Goal: Task Accomplishment & Management: Manage account settings

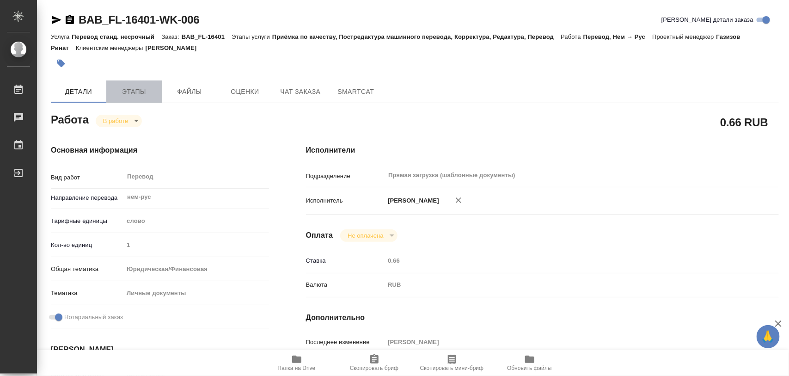
click at [143, 86] on span "Этапы" at bounding box center [134, 92] width 44 height 12
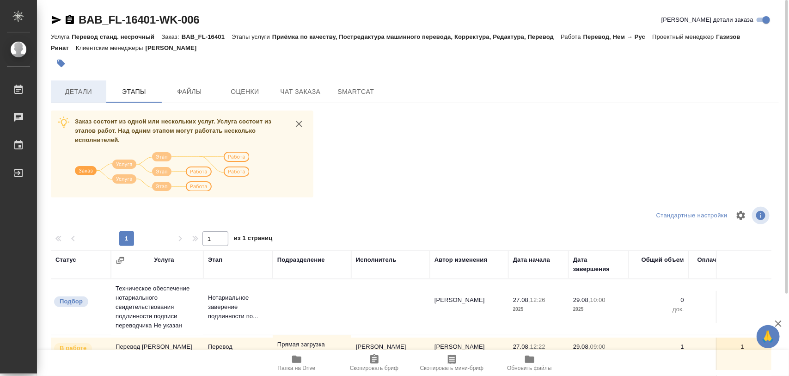
click at [79, 88] on span "Детали" at bounding box center [78, 92] width 44 height 12
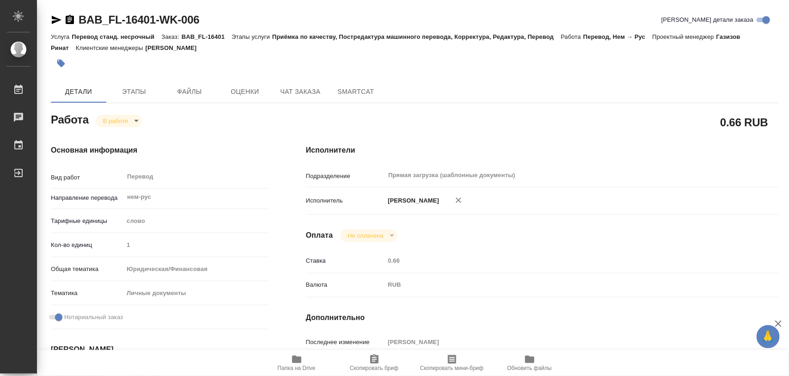
type textarea "x"
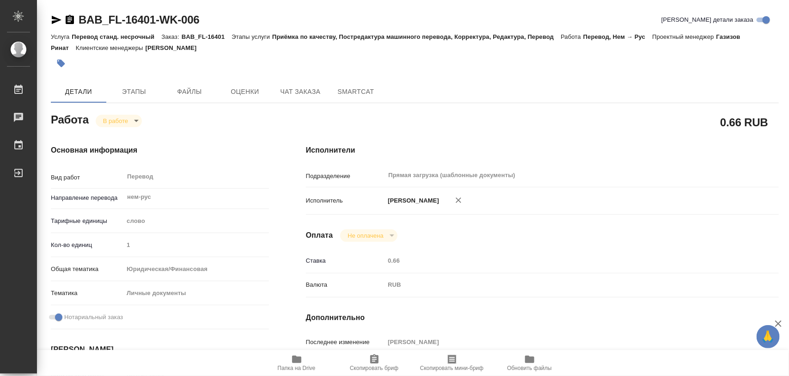
type textarea "x"
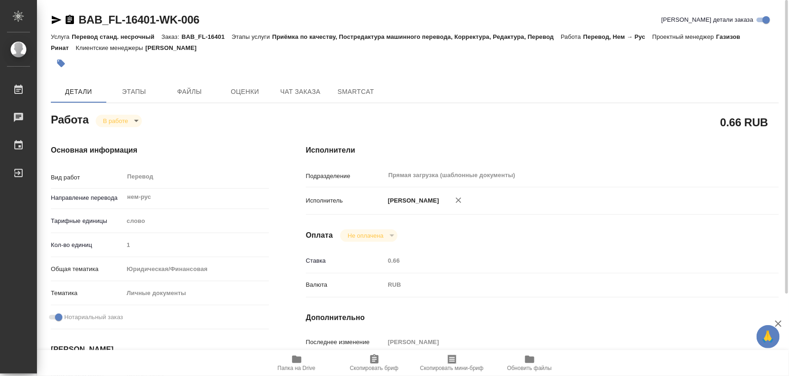
type textarea "x"
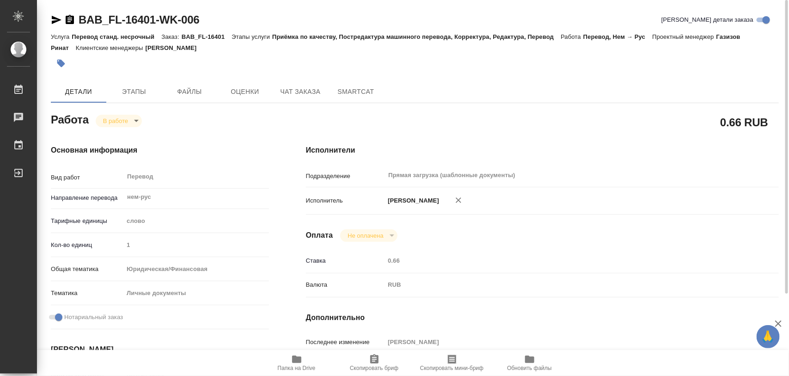
click at [294, 363] on icon "button" at bounding box center [296, 358] width 11 height 11
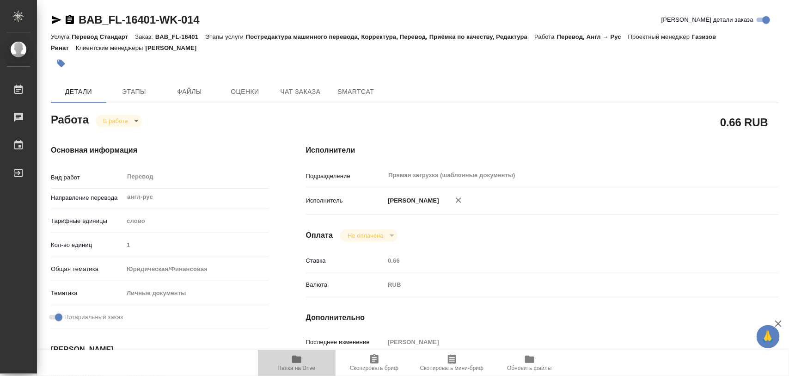
click at [295, 359] on icon "button" at bounding box center [296, 358] width 9 height 7
click at [65, 63] on icon "button" at bounding box center [60, 63] width 9 height 9
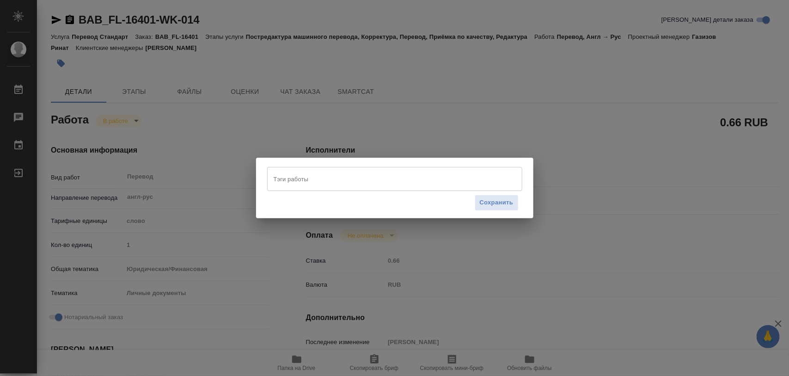
click at [341, 184] on input "Тэги работы" at bounding box center [385, 179] width 229 height 16
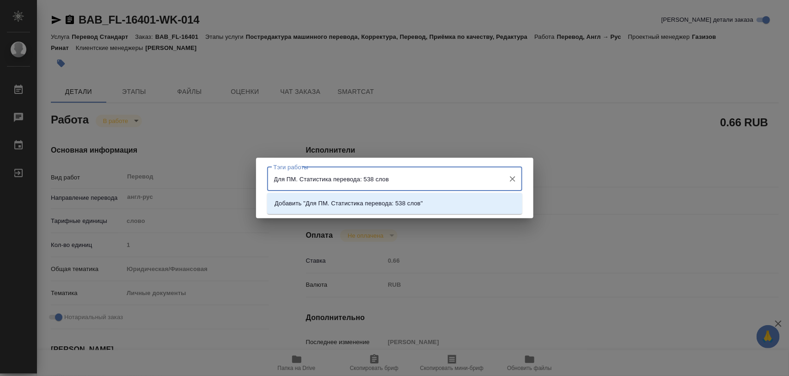
type input "Для ПМ. Статистика перевода: 538 слов."
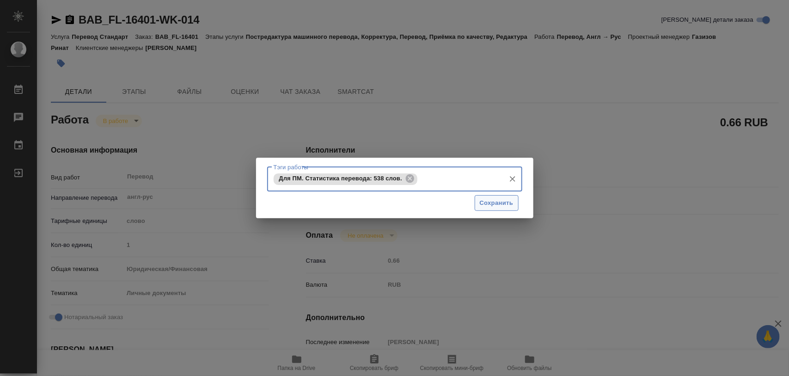
click at [511, 198] on span "Сохранить" at bounding box center [497, 203] width 34 height 11
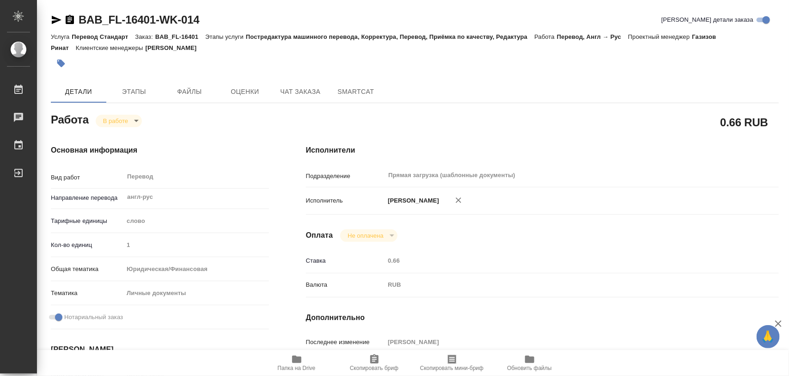
type input "inProgress"
type input "англ-рус"
type input "5a8b1489cc6b4906c91bfd90"
type input "1"
type input "yr-fn"
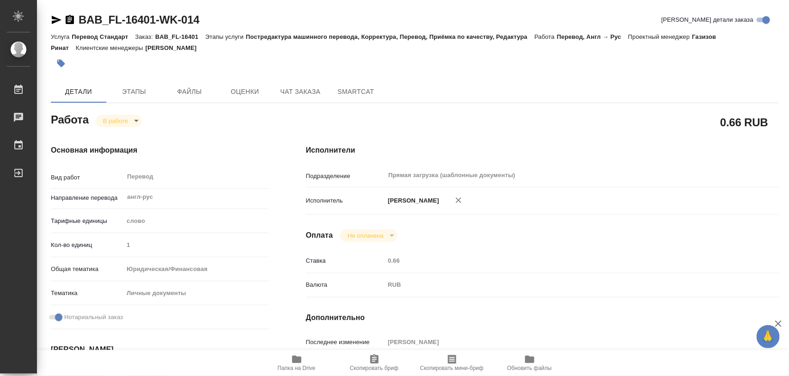
type input "5a8b8b956a9677013d343cfe"
checkbox input "true"
type input "[DATE] 12:22"
type input "[DATE] 12:59"
type input "[DATE] 09:00"
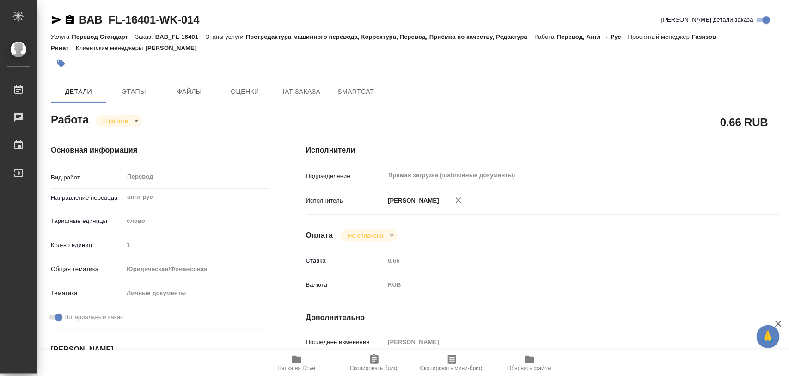
type input "[DATE] 10:00"
type input "Прямая загрузка (шаблонные документы)"
type input "notPayed"
type input "0.66"
type input "RUB"
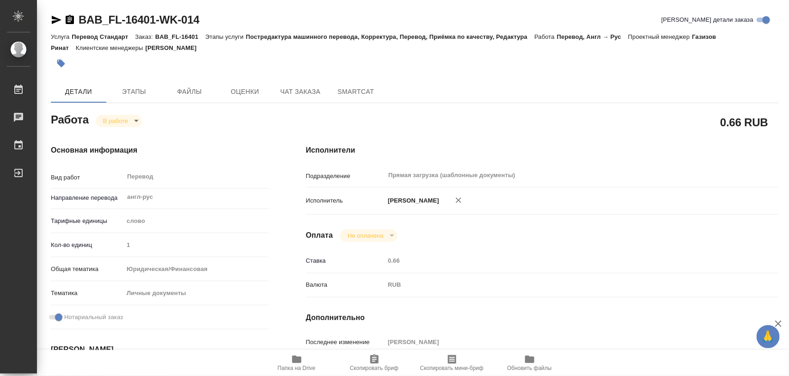
type input "[PERSON_NAME]"
type input "BAB_FL-16401"
type input "Перевод Стандарт"
type input "Постредактура машинного перевода, Корректура, Перевод, Приёмка по качеству, Ред…"
type input "[PERSON_NAME]"
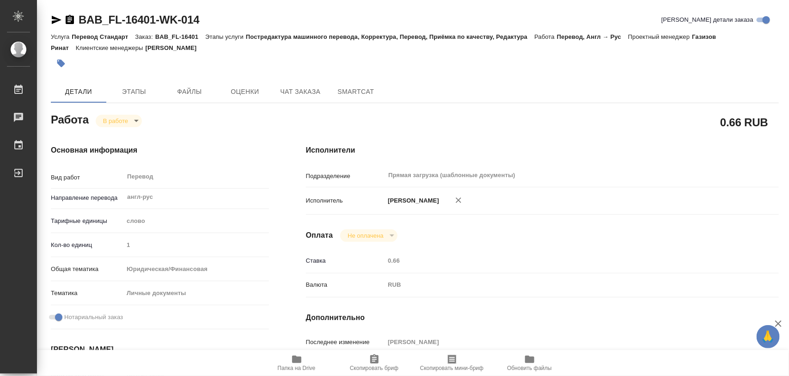
type input "[PERSON_NAME]"
type input "/Clients/FL_BAB/Orders/BAB_FL-16401"
click at [135, 121] on body "🙏 .cls-1 fill:#fff; AWATERA Iglakov Maksim Работы 0 Чаты График Выйти BAB_FL-16…" at bounding box center [394, 188] width 789 height 376
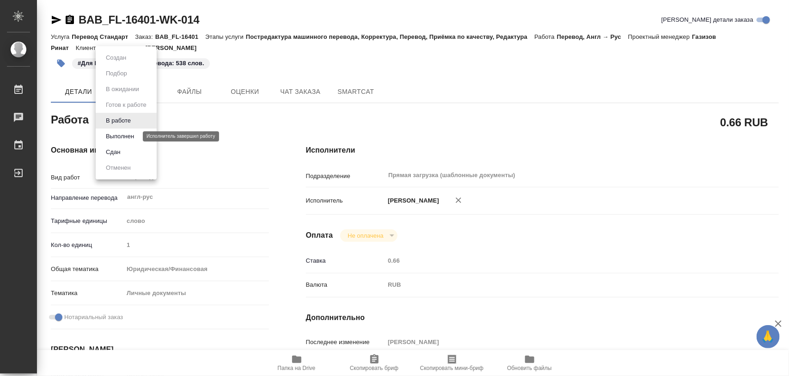
click at [130, 135] on button "Выполнен" at bounding box center [120, 136] width 34 height 10
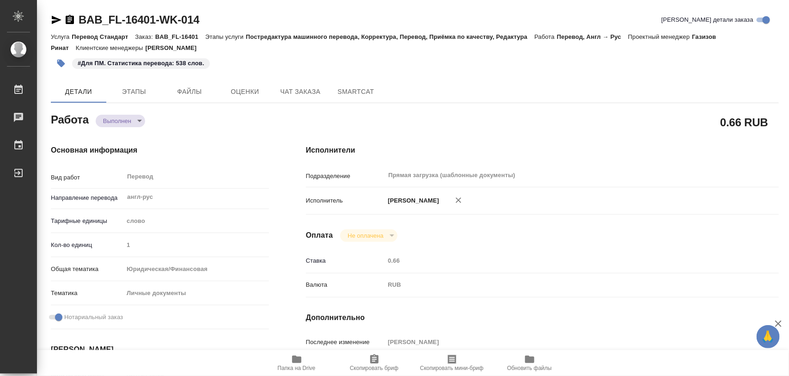
type textarea "x"
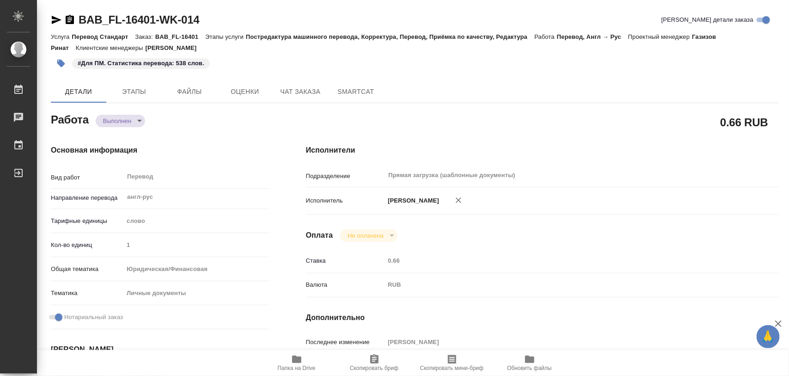
type textarea "x"
